Goal: Task Accomplishment & Management: Complete application form

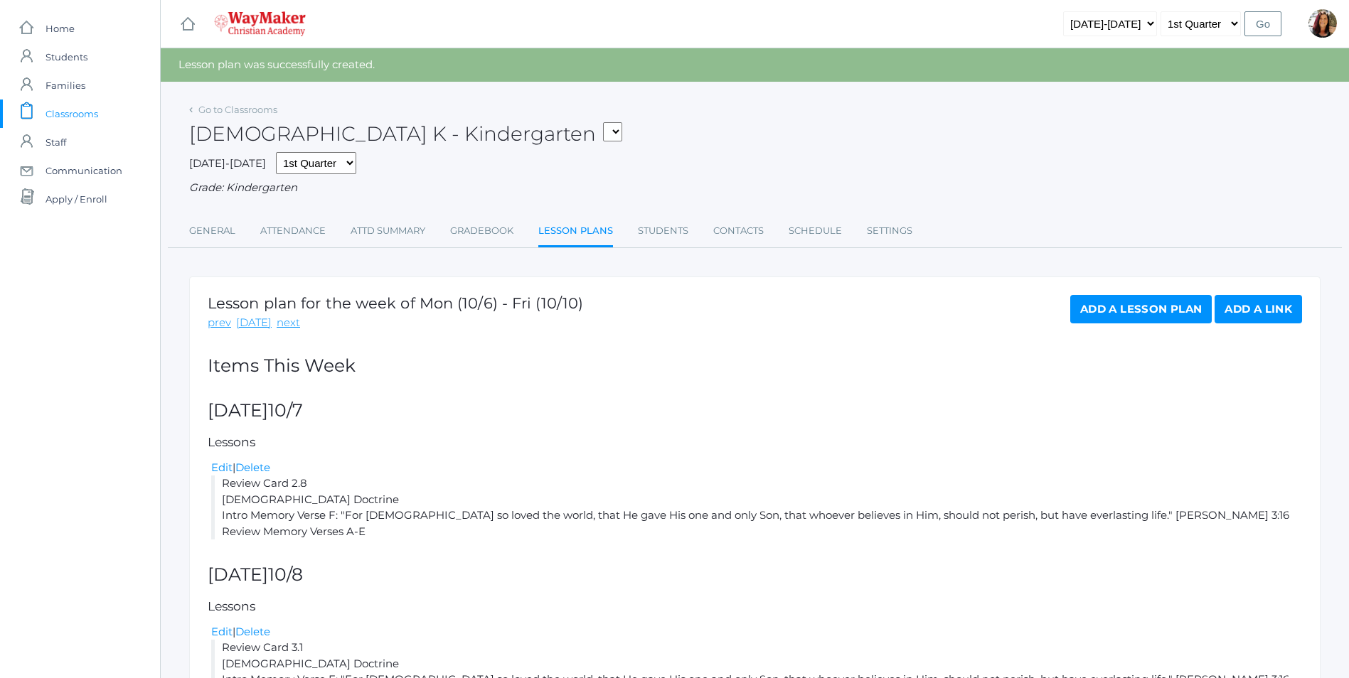
click at [70, 118] on span "Classrooms" at bounding box center [72, 114] width 53 height 28
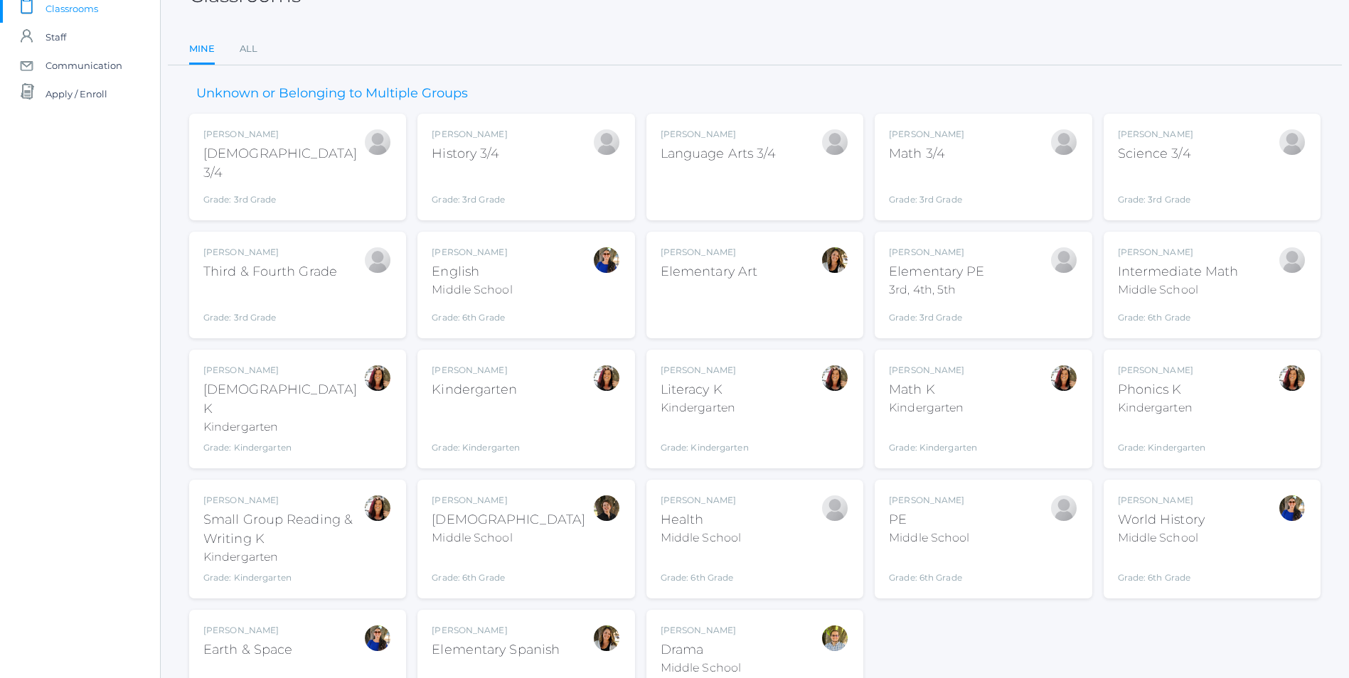
scroll to position [183, 0]
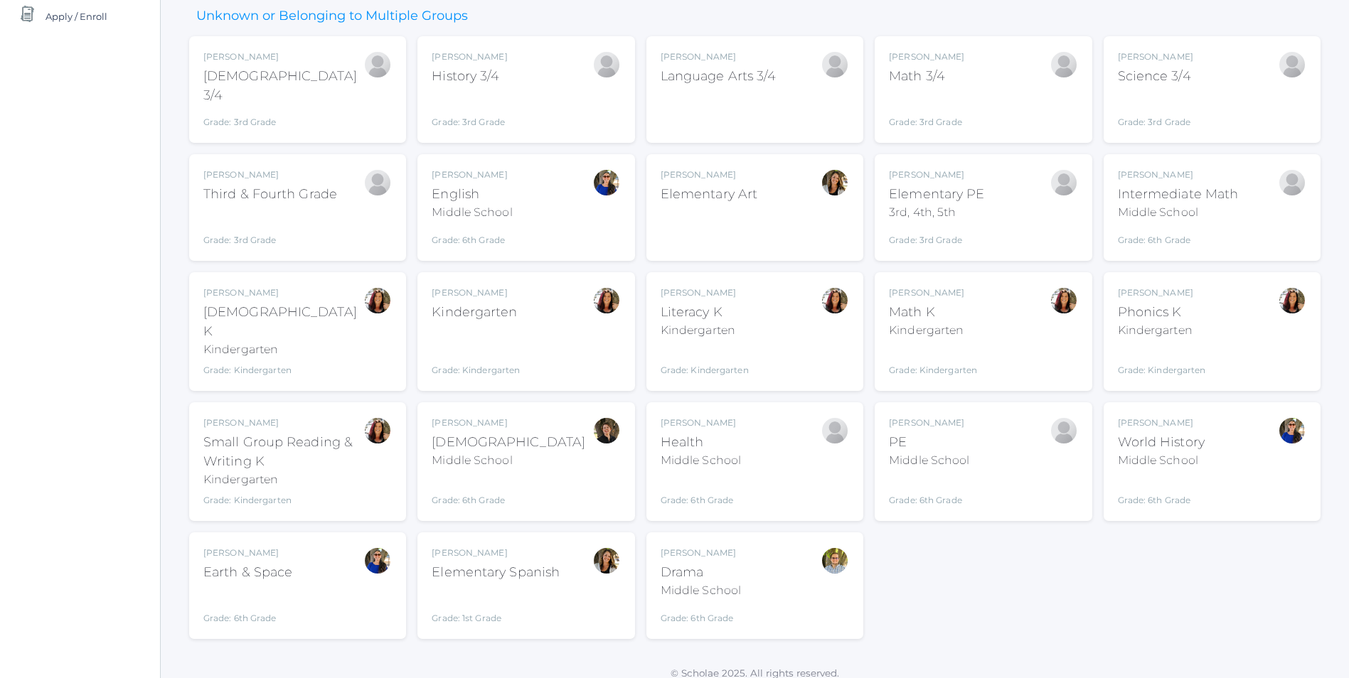
click at [506, 331] on div "Grade: Kindergarten" at bounding box center [476, 352] width 88 height 49
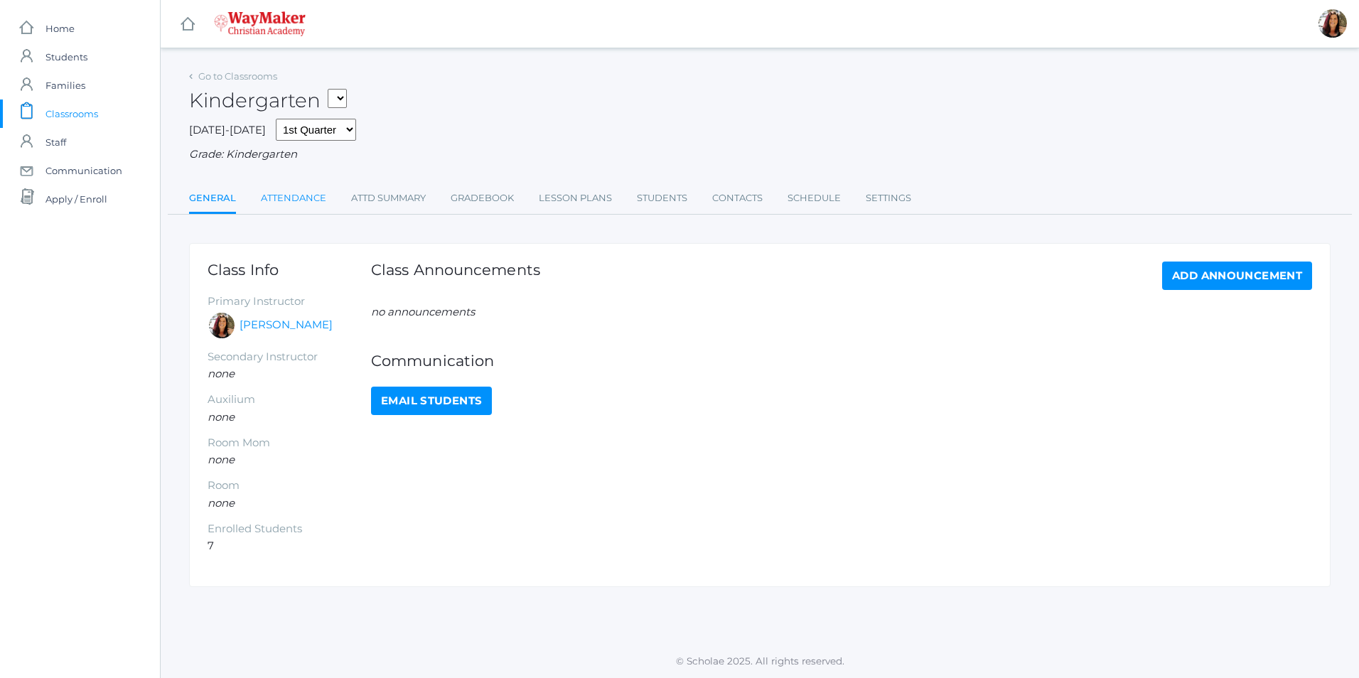
click at [306, 198] on link "Attendance" at bounding box center [293, 198] width 65 height 28
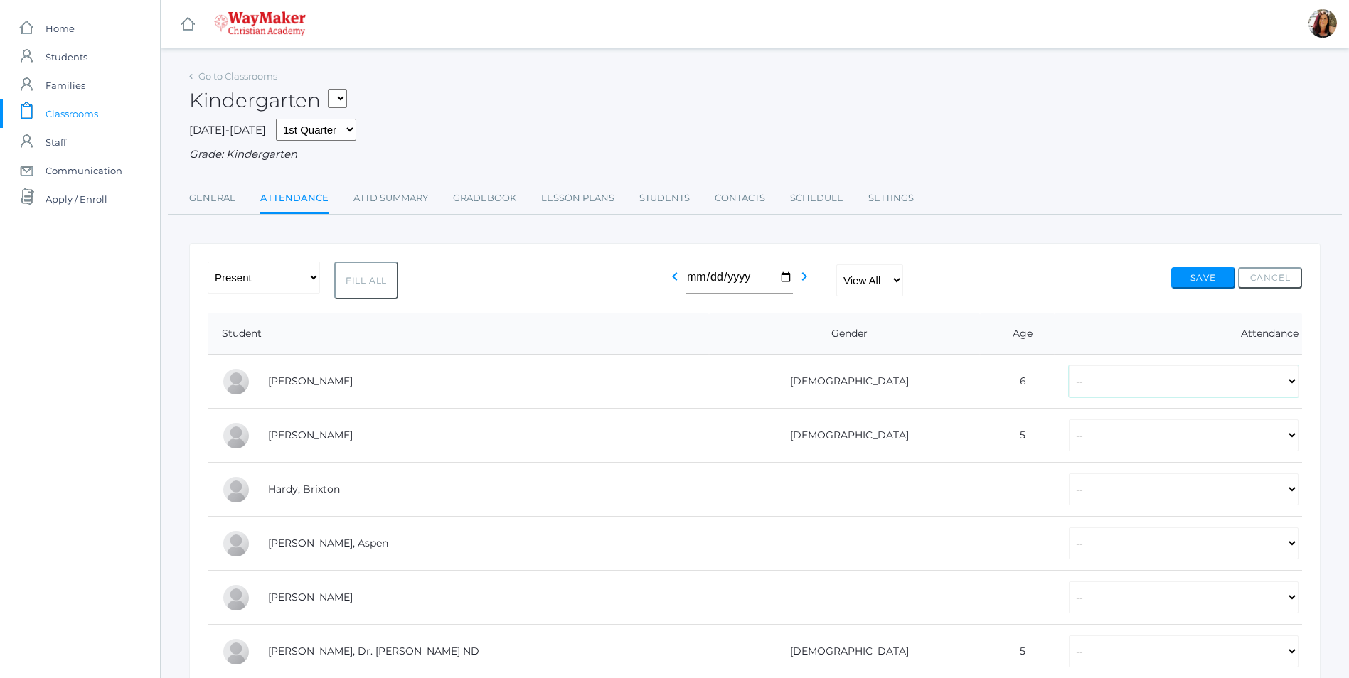
click at [1297, 389] on select "-- Present Tardy Excused Tardy Unexcused Absent Excused Absent Unexcused" at bounding box center [1184, 381] width 230 height 32
select select "P"
click at [1069, 367] on select "-- Present Tardy Excused Tardy Unexcused Absent Excused Absent Unexcused" at bounding box center [1184, 381] width 230 height 32
click at [1288, 439] on select "-- Present Tardy Excused Tardy Unexcused Absent Excused Absent Unexcused" at bounding box center [1184, 435] width 230 height 32
select select "P"
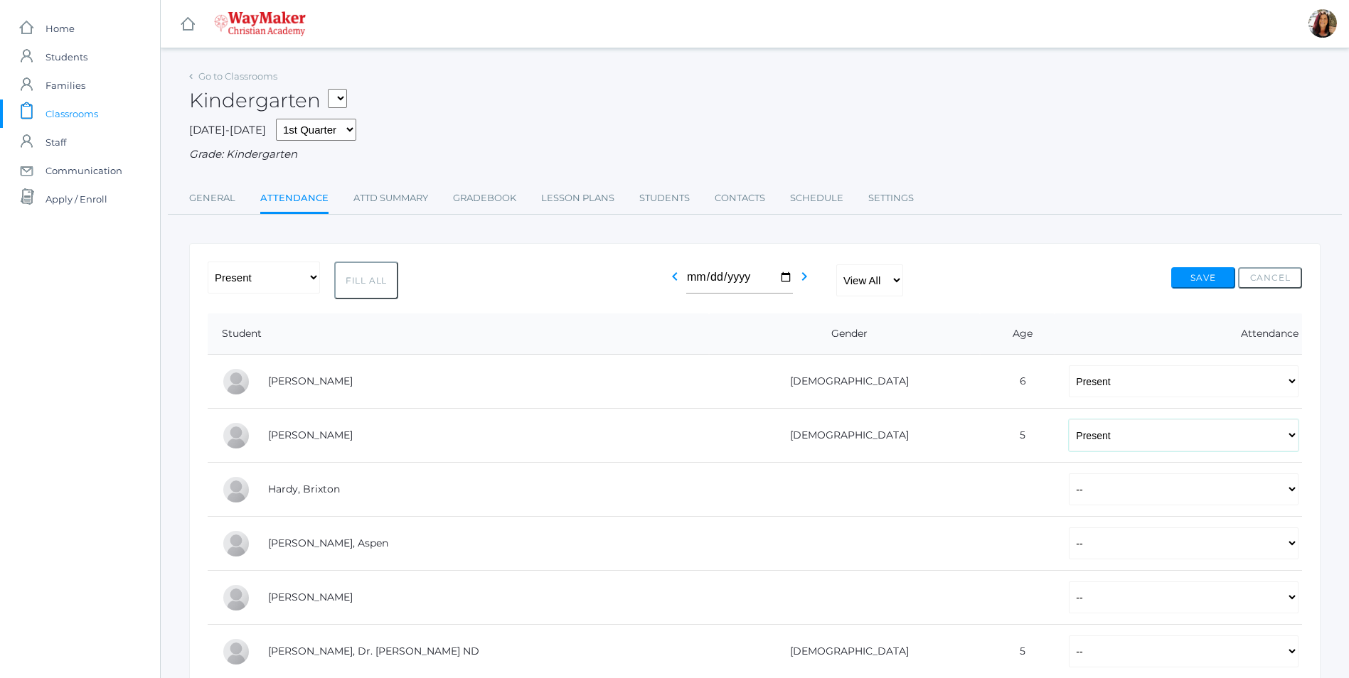
click at [1069, 421] on select "-- Present Tardy Excused Tardy Unexcused Absent Excused Absent Unexcused" at bounding box center [1184, 435] width 230 height 32
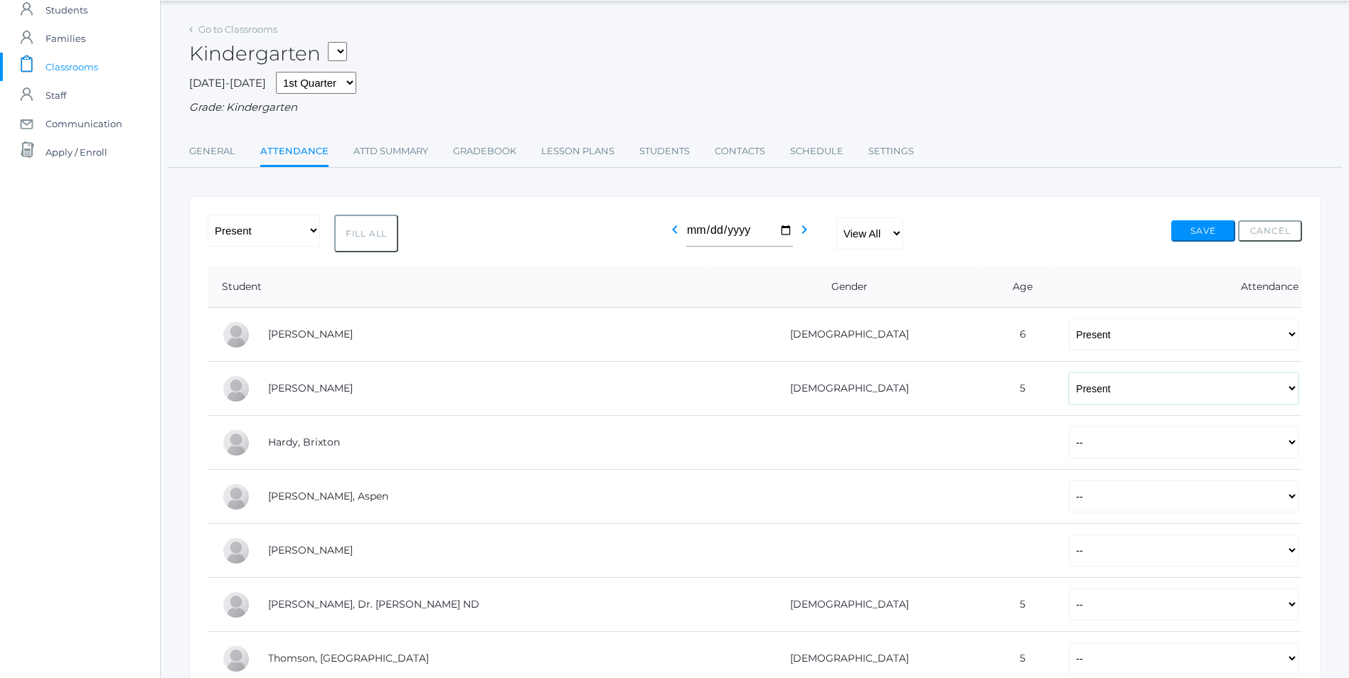
scroll to position [71, 0]
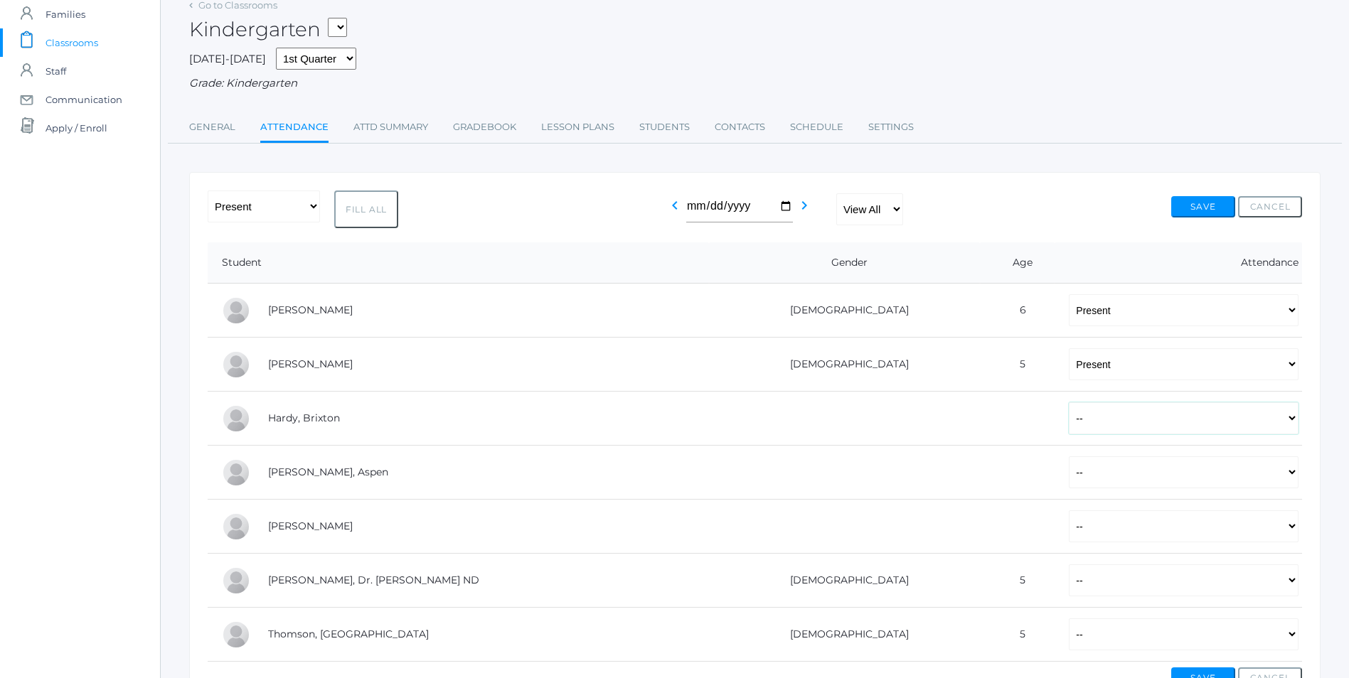
click at [1290, 424] on select "-- Present Tardy Excused Tardy Unexcused Absent Excused Absent Unexcused" at bounding box center [1184, 418] width 230 height 32
select select "P"
click at [1069, 404] on select "-- Present Tardy Excused Tardy Unexcused Absent Excused Absent Unexcused" at bounding box center [1184, 418] width 230 height 32
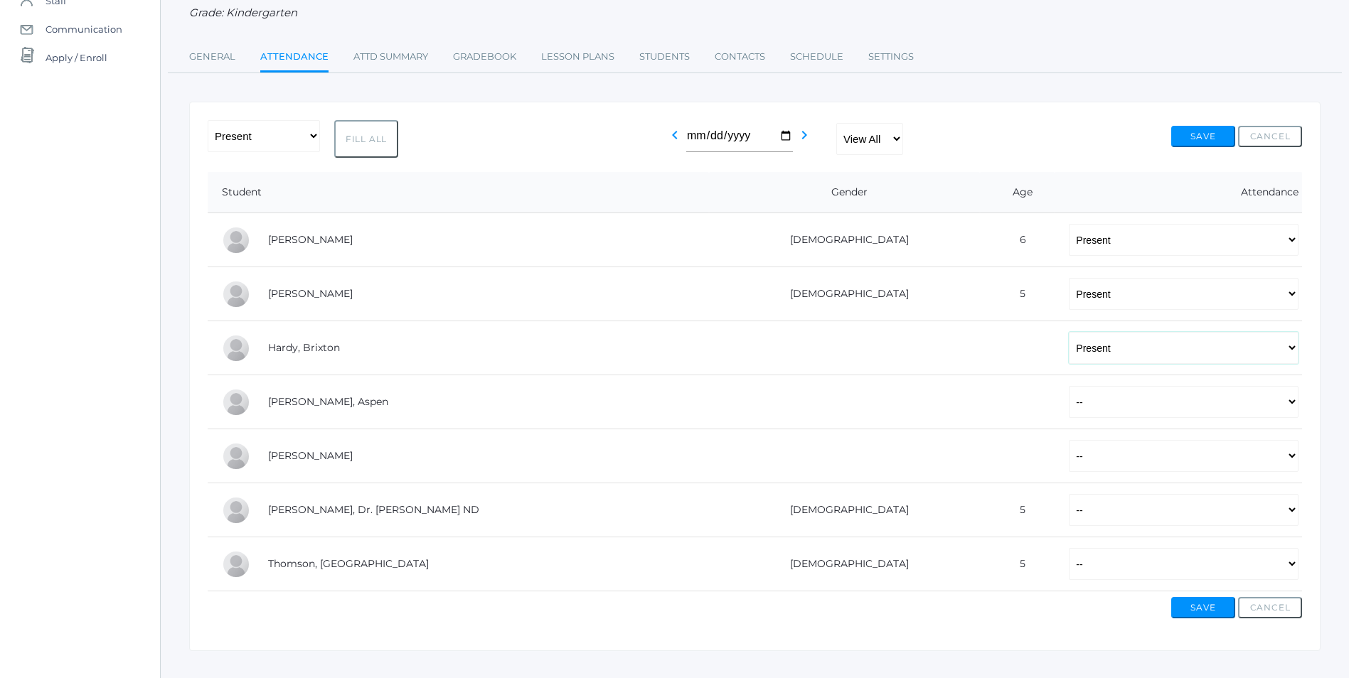
scroll to position [142, 0]
click at [1293, 412] on select "-- Present Tardy Excused Tardy Unexcused Absent Excused Absent Unexcused" at bounding box center [1184, 401] width 230 height 32
select select "AE"
click at [1069, 387] on select "-- Present Tardy Excused Tardy Unexcused Absent Excused Absent Unexcused" at bounding box center [1184, 401] width 230 height 32
click at [1286, 453] on select "-- Present Tardy Excused Tardy Unexcused Absent Excused Absent Unexcused" at bounding box center [1184, 455] width 230 height 32
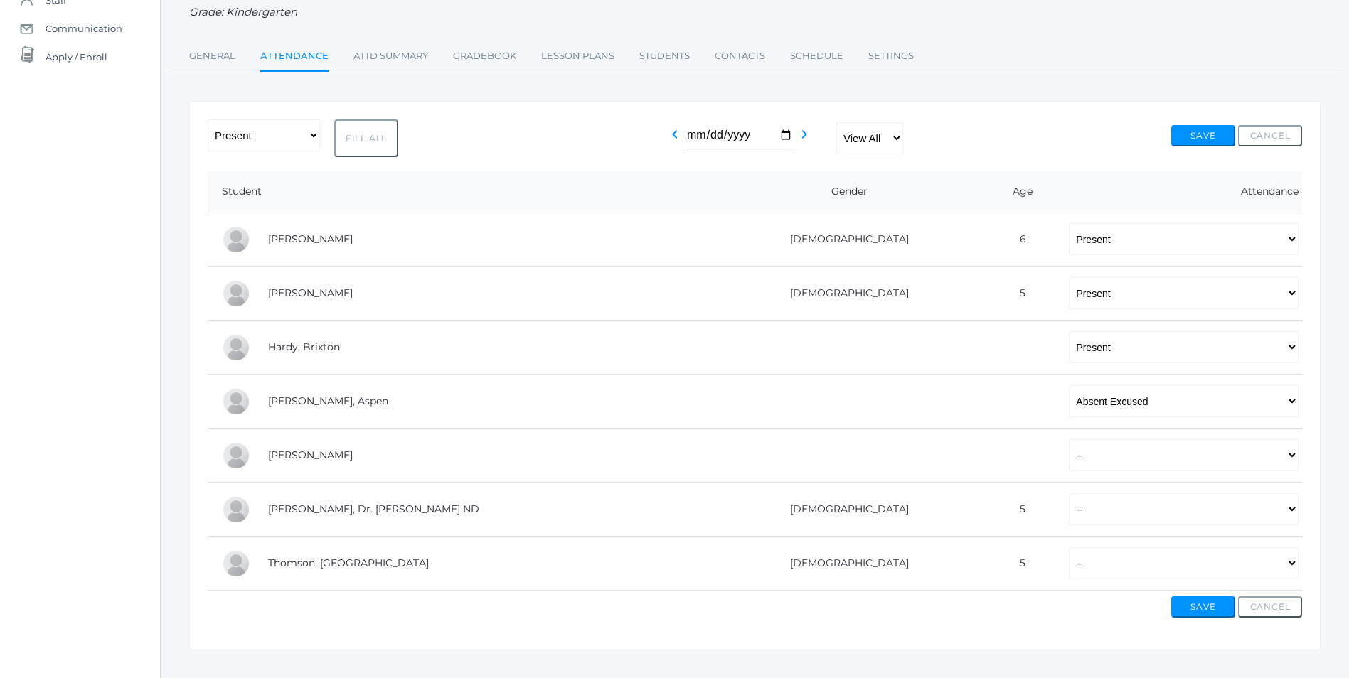
click at [980, 443] on td at bounding box center [1017, 456] width 75 height 54
click at [1298, 516] on td "-- Present Tardy Excused Tardy Unexcused Absent Excused Absent Unexcused" at bounding box center [1177, 510] width 247 height 54
click at [1285, 515] on select "-- Present Tardy Excused Tardy Unexcused Absent Excused Absent Unexcused" at bounding box center [1184, 509] width 230 height 32
select select "P"
click at [1069, 495] on select "-- Present Tardy Excused Tardy Unexcused Absent Excused Absent Unexcused" at bounding box center [1184, 509] width 230 height 32
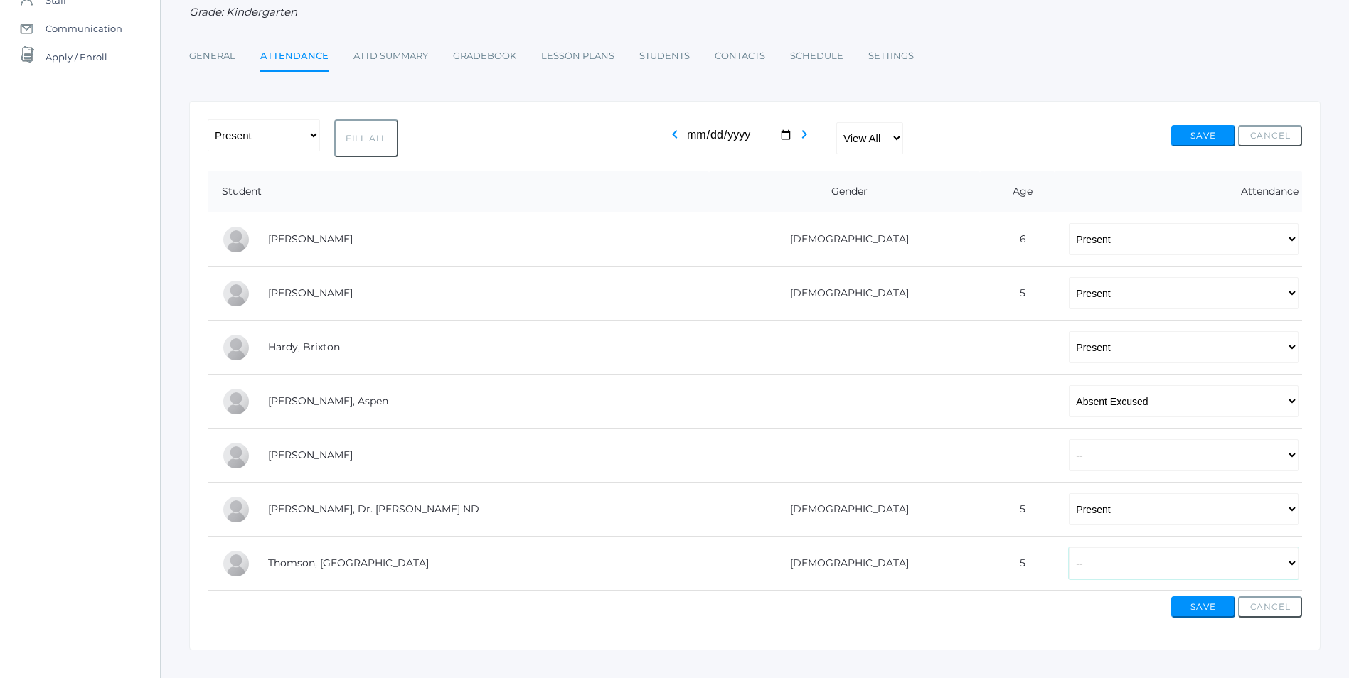
click at [1293, 572] on select "-- Present Tardy Excused Tardy Unexcused Absent Excused Absent Unexcused" at bounding box center [1184, 563] width 230 height 32
select select "P"
click at [1069, 549] on select "-- Present Tardy Excused Tardy Unexcused Absent Excused Absent Unexcused" at bounding box center [1184, 563] width 230 height 32
click at [1201, 607] on button "Save" at bounding box center [1203, 607] width 64 height 21
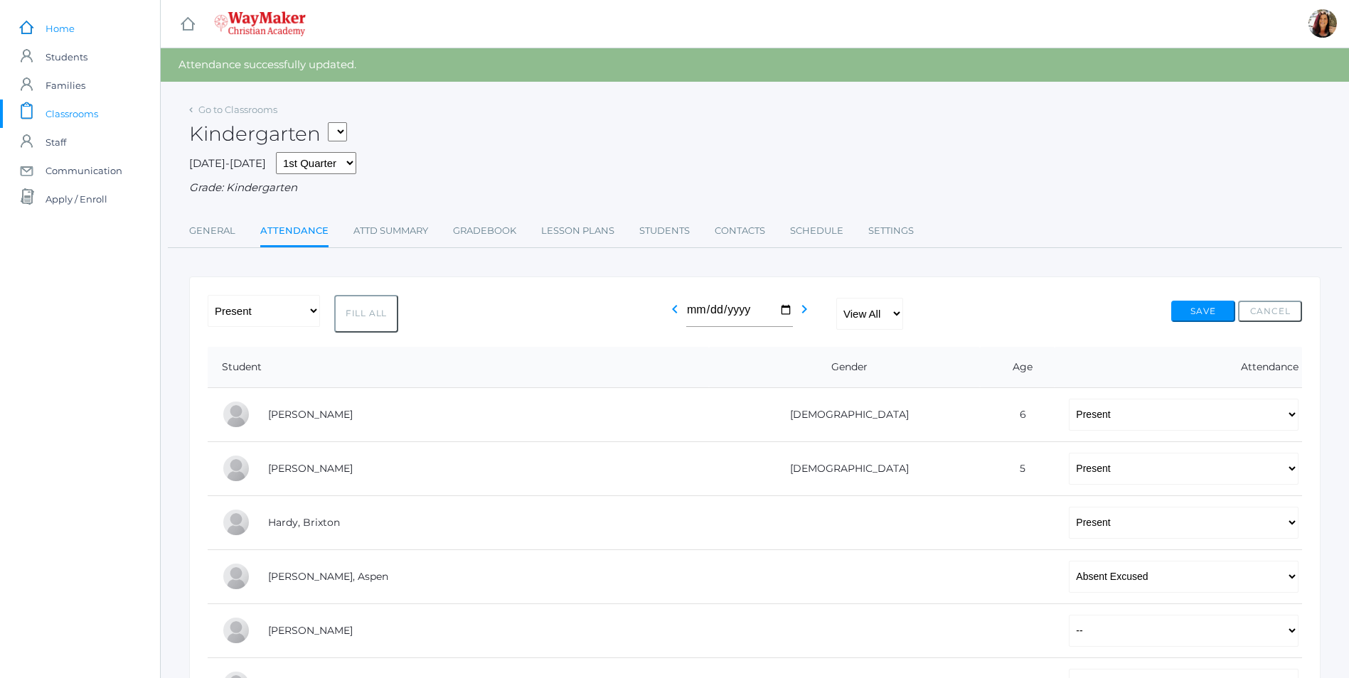
click at [67, 28] on span "Home" at bounding box center [60, 28] width 29 height 28
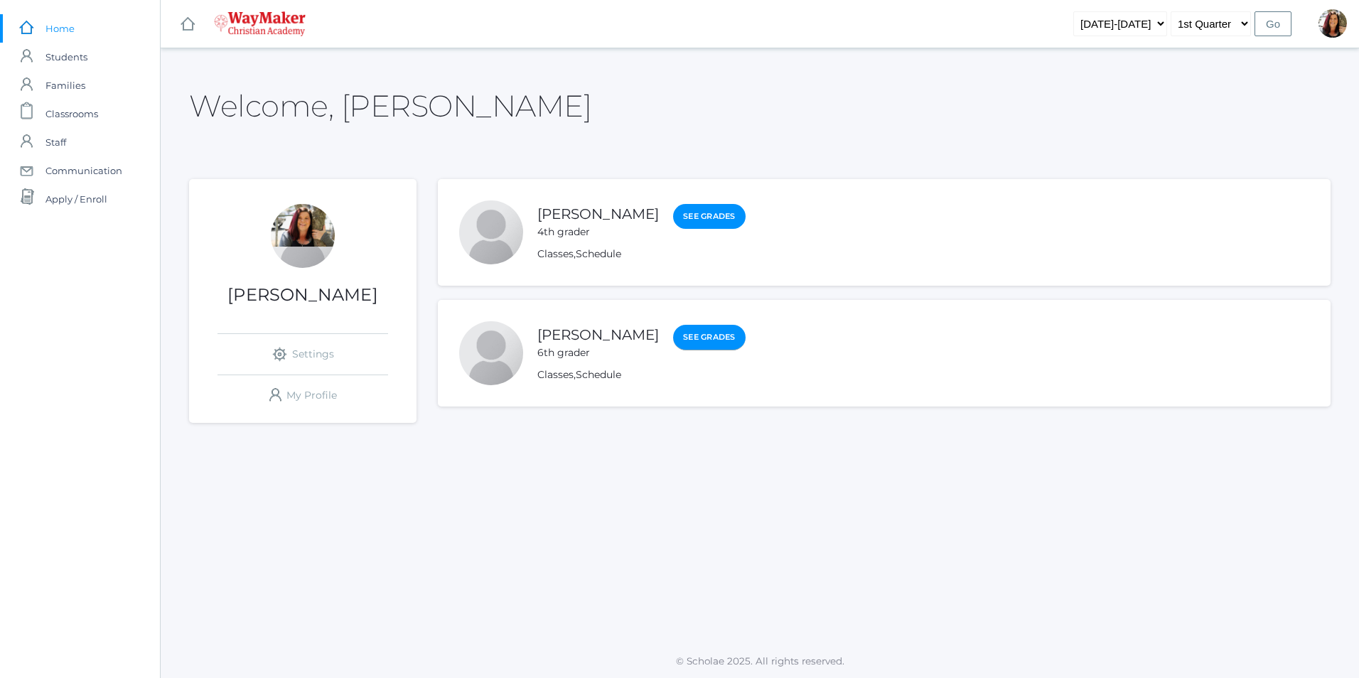
click at [673, 331] on link "See Grades" at bounding box center [709, 338] width 73 height 26
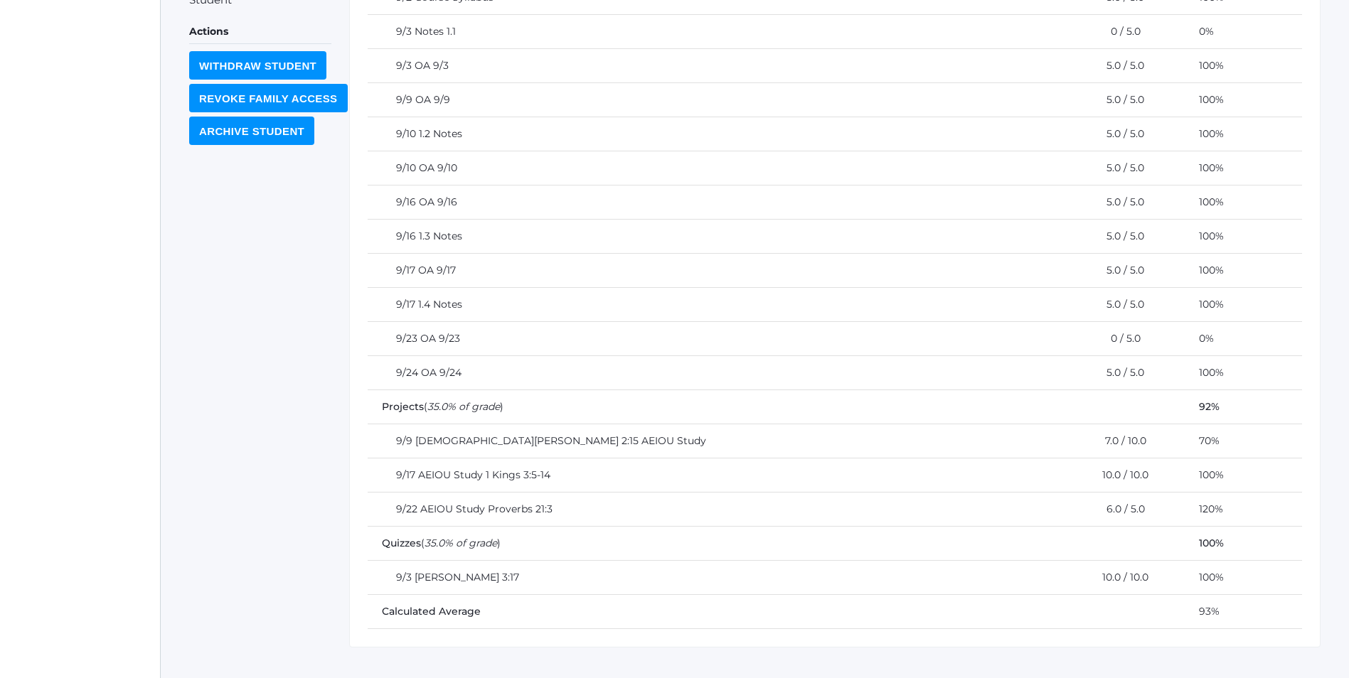
scroll to position [493, 0]
